Goal: Information Seeking & Learning: Understand process/instructions

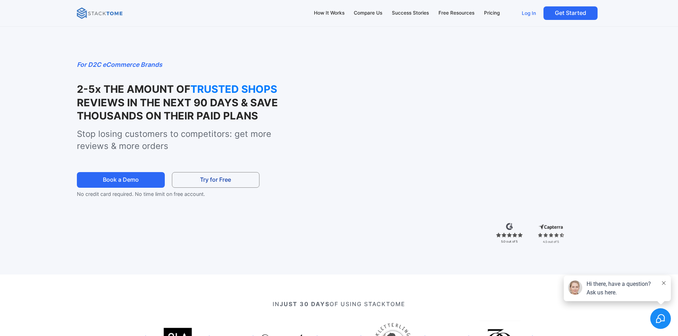
click at [527, 11] on p "Log In" at bounding box center [529, 13] width 14 height 6
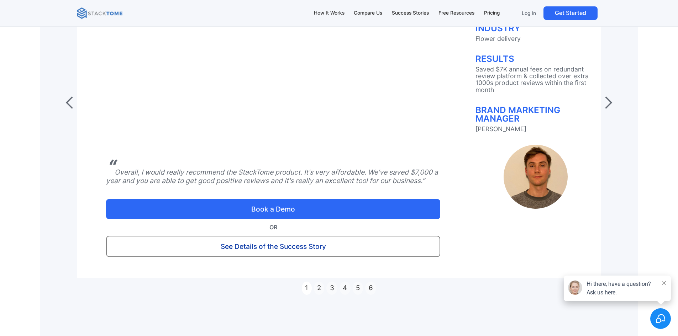
scroll to position [4679, 0]
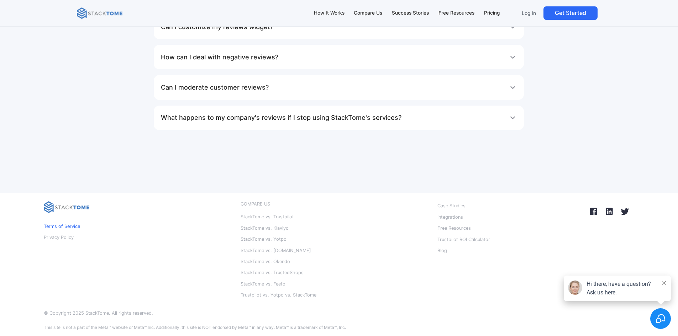
click at [64, 225] on p "Terms of Service" at bounding box center [62, 226] width 36 height 9
click at [64, 238] on p "Privacy Policy" at bounding box center [59, 237] width 30 height 9
click at [239, 95] on h1 "Can I moderate customer reviews?" at bounding box center [215, 87] width 108 height 14
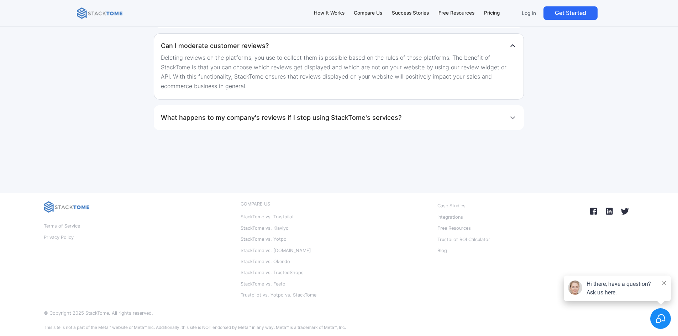
scroll to position [4608, 0]
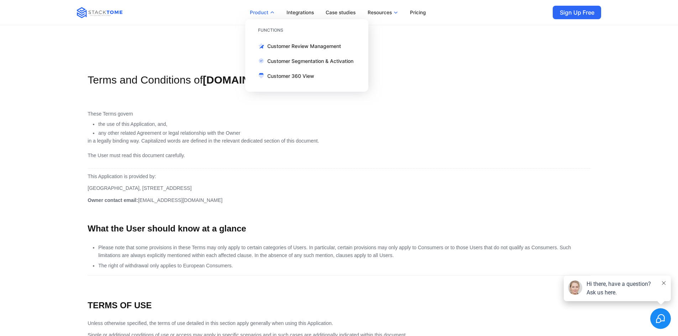
click at [267, 7] on link "Product" at bounding box center [262, 13] width 34 height 14
